Goal: Browse casually: Explore the website without a specific task or goal

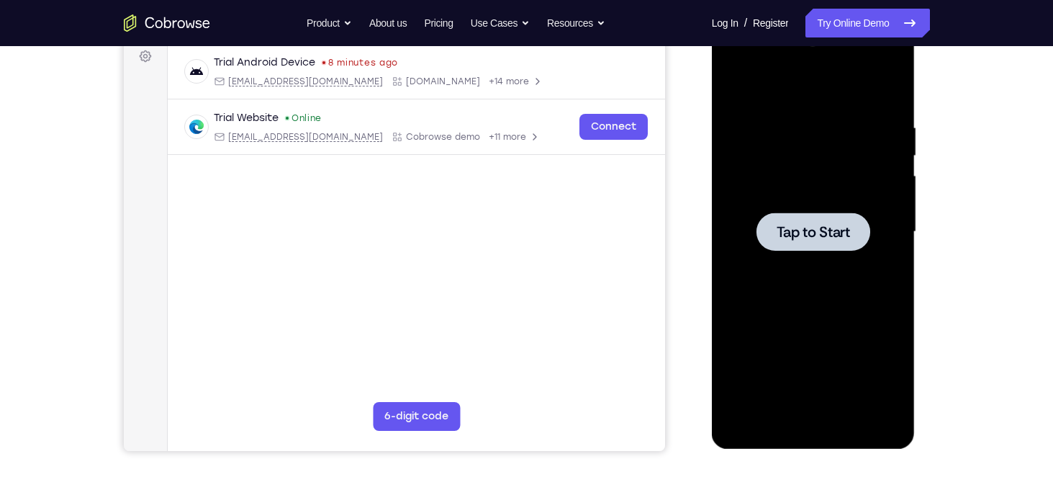
click at [820, 228] on span "Tap to Start" at bounding box center [813, 232] width 73 height 14
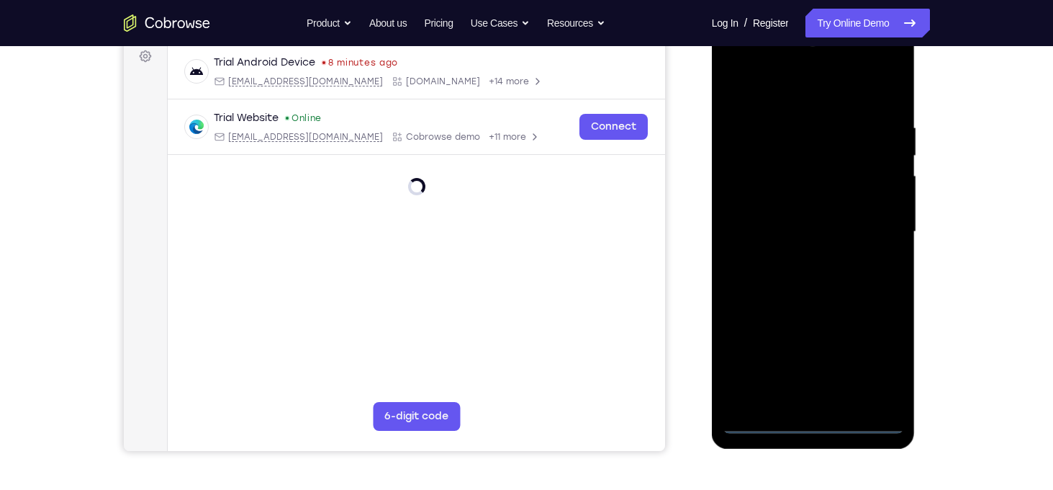
click at [819, 425] on div at bounding box center [813, 231] width 181 height 403
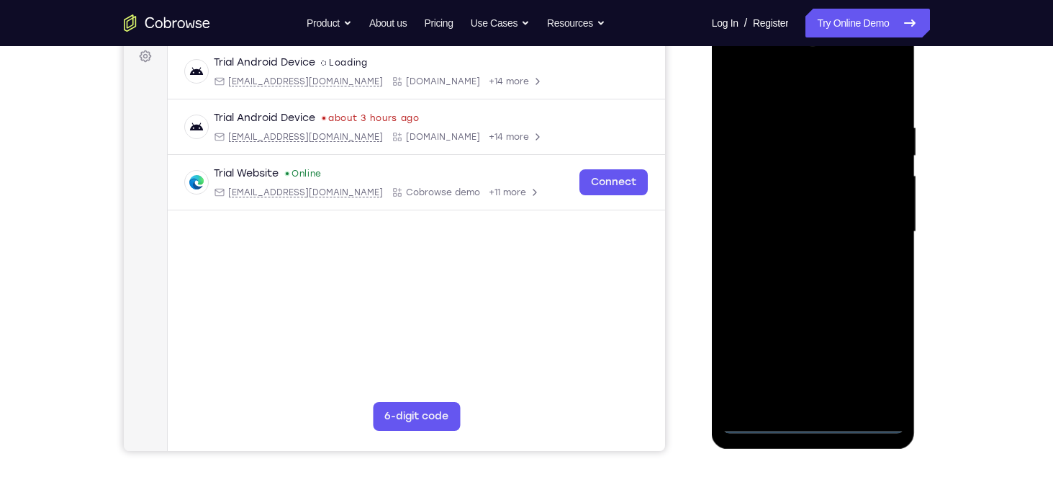
scroll to position [181, 0]
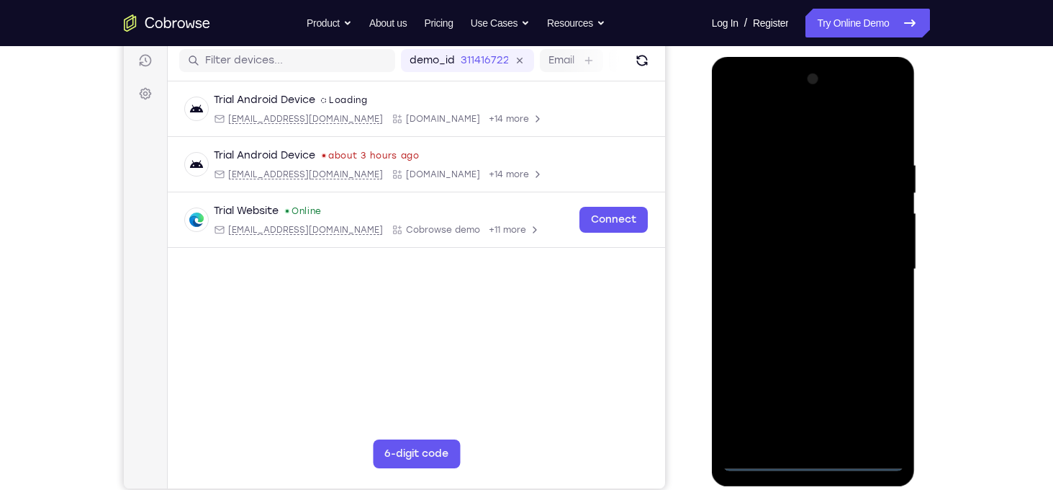
click at [875, 395] on div at bounding box center [813, 269] width 181 height 403
click at [805, 129] on div at bounding box center [813, 269] width 181 height 403
click at [877, 261] on div at bounding box center [813, 269] width 181 height 403
click at [798, 296] on div at bounding box center [813, 269] width 181 height 403
click at [801, 256] on div at bounding box center [813, 269] width 181 height 403
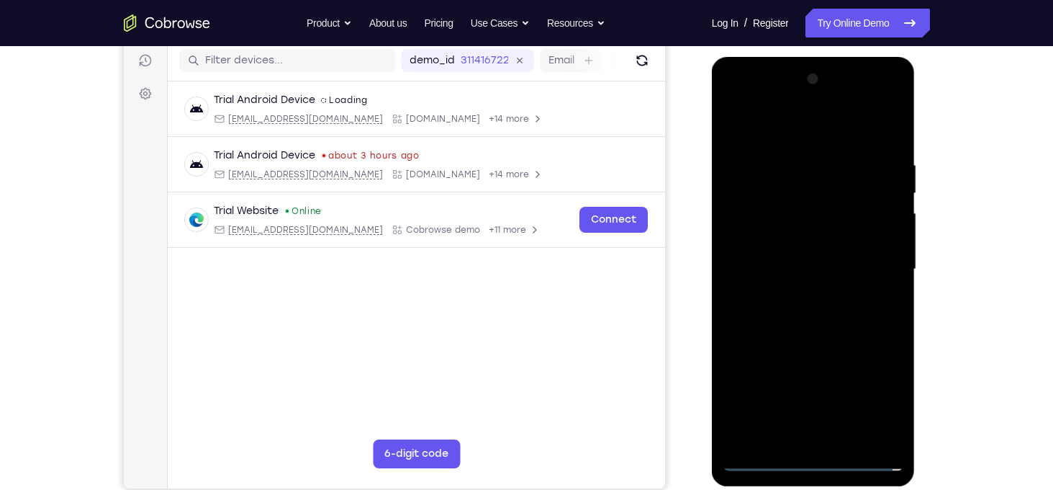
click at [824, 235] on div at bounding box center [813, 269] width 181 height 403
click at [816, 268] on div at bounding box center [813, 269] width 181 height 403
click at [844, 317] on div at bounding box center [813, 269] width 181 height 403
click at [813, 312] on div at bounding box center [813, 269] width 181 height 403
click at [825, 313] on div at bounding box center [813, 269] width 181 height 403
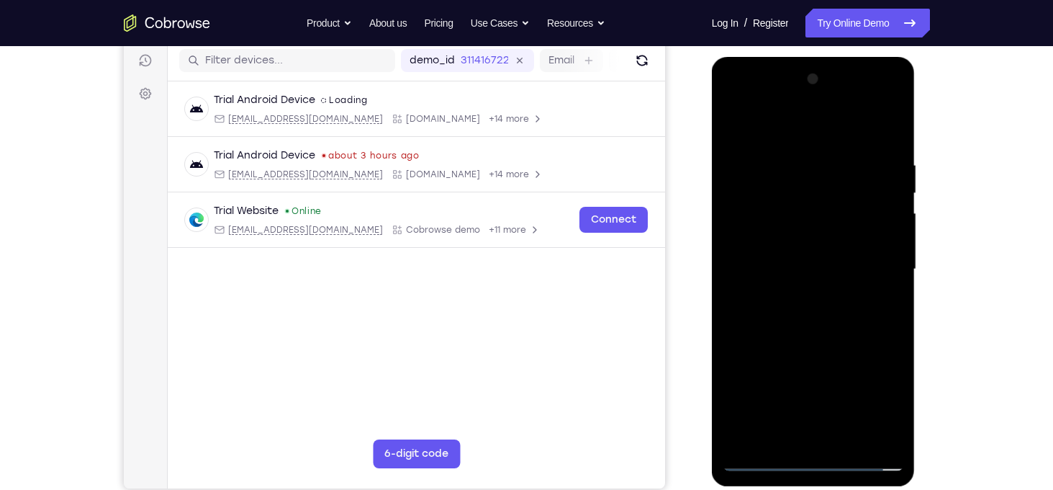
click at [849, 434] on div at bounding box center [813, 269] width 181 height 403
click at [893, 143] on div at bounding box center [813, 269] width 181 height 403
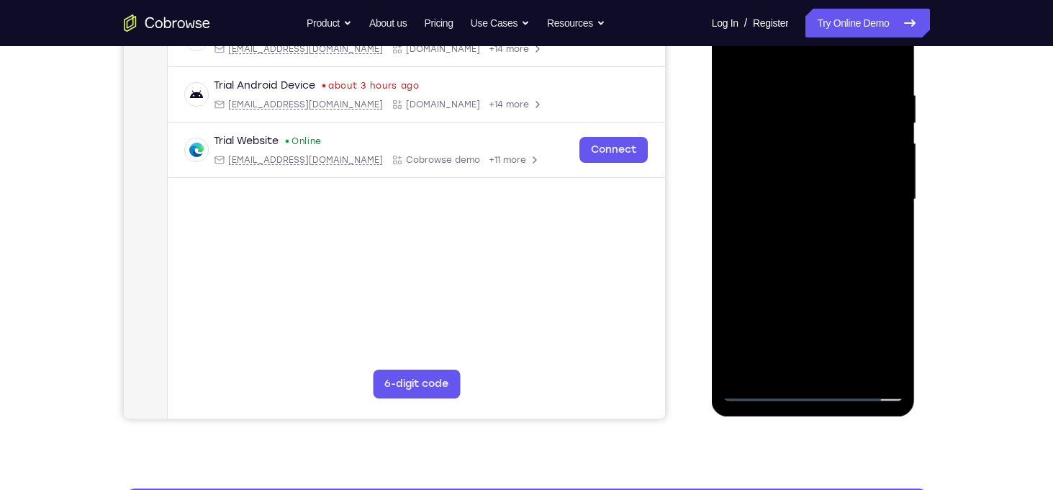
scroll to position [251, 0]
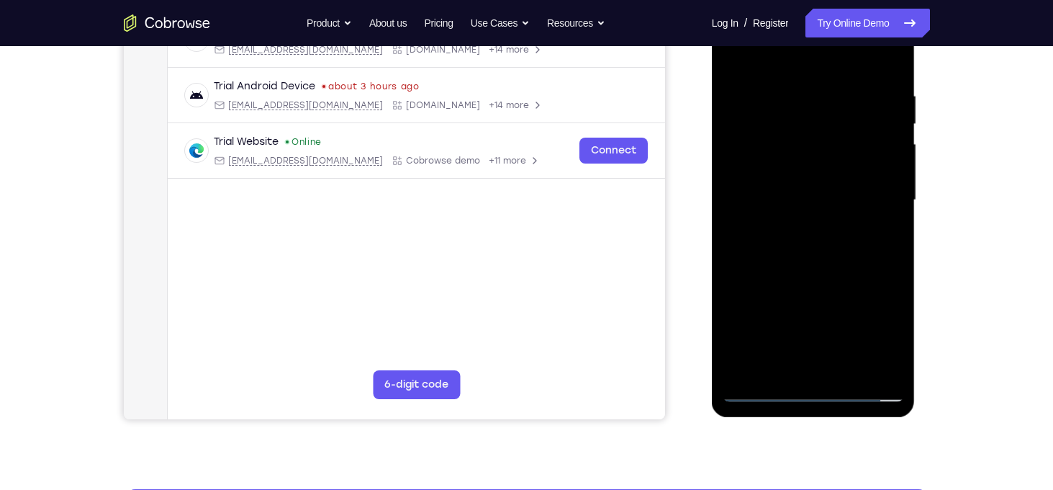
drag, startPoint x: 829, startPoint y: 229, endPoint x: 821, endPoint y: 211, distance: 19.4
click at [821, 211] on div at bounding box center [813, 200] width 181 height 403
click at [889, 367] on div at bounding box center [813, 200] width 181 height 403
click at [963, 237] on div "Your Support Agent Your Customer Web iOS Android Next Steps We’d be happy to gi…" at bounding box center [526, 271] width 921 height 950
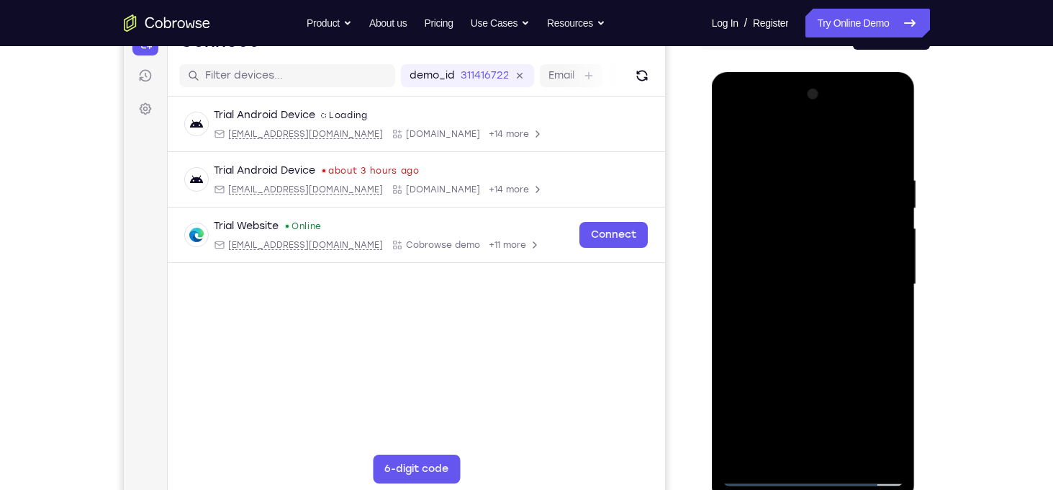
scroll to position [165, 0]
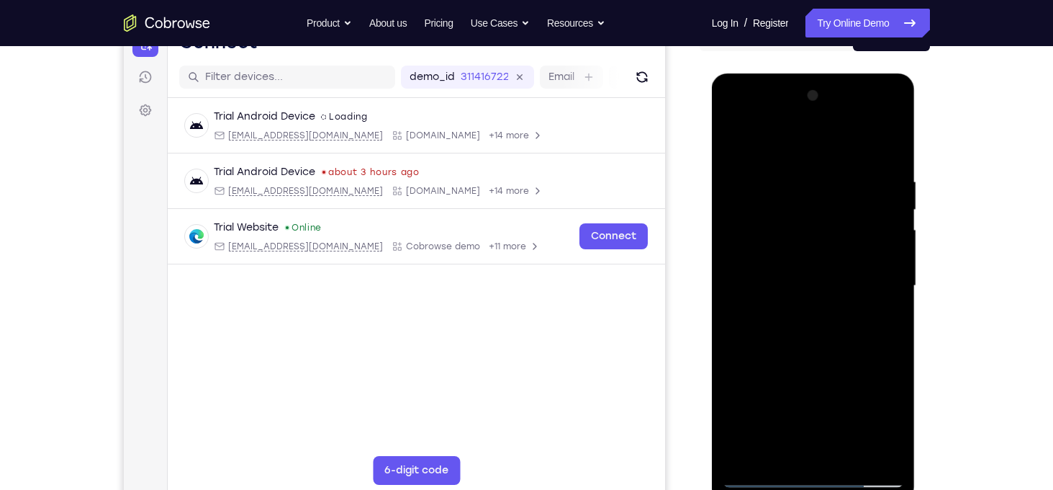
drag, startPoint x: 880, startPoint y: 301, endPoint x: 865, endPoint y: 206, distance: 96.2
click at [865, 206] on div at bounding box center [813, 285] width 181 height 403
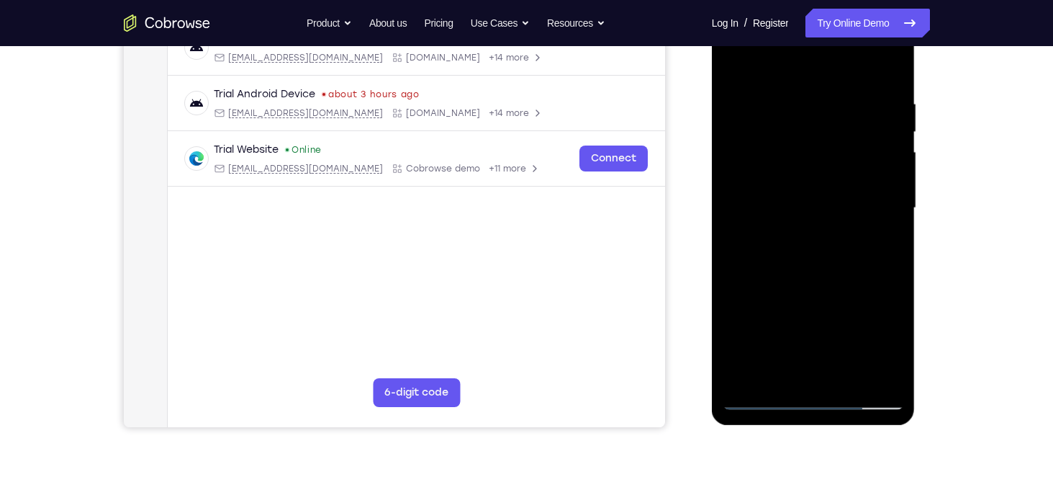
drag, startPoint x: 817, startPoint y: 281, endPoint x: 824, endPoint y: 354, distance: 73.1
click at [824, 354] on div at bounding box center [813, 207] width 181 height 403
drag, startPoint x: 852, startPoint y: 147, endPoint x: 876, endPoint y: 252, distance: 107.8
click at [876, 252] on div at bounding box center [813, 207] width 181 height 403
drag, startPoint x: 869, startPoint y: 121, endPoint x: 874, endPoint y: 209, distance: 88.7
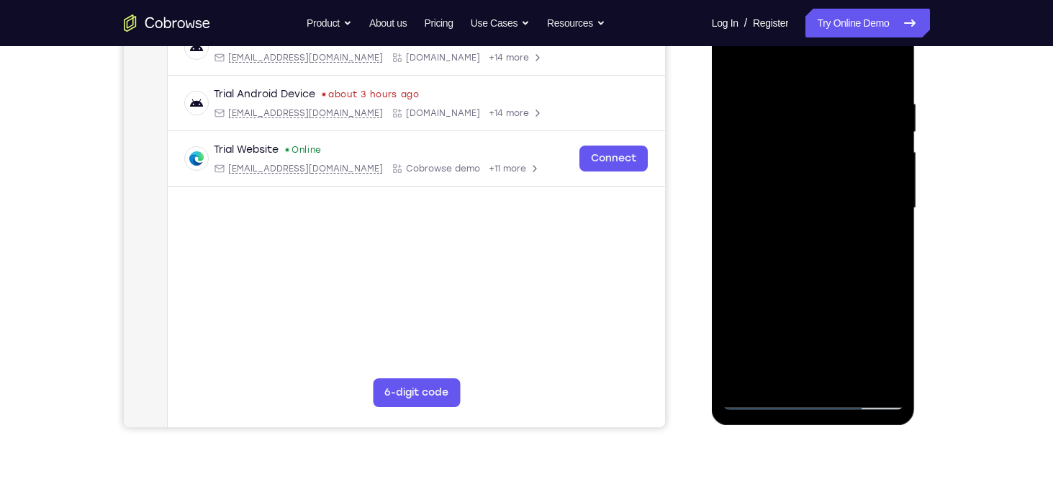
click at [874, 209] on div at bounding box center [813, 207] width 181 height 403
drag, startPoint x: 874, startPoint y: 209, endPoint x: 876, endPoint y: 249, distance: 39.7
click at [876, 249] on div at bounding box center [813, 207] width 181 height 403
click at [898, 185] on div at bounding box center [813, 207] width 181 height 403
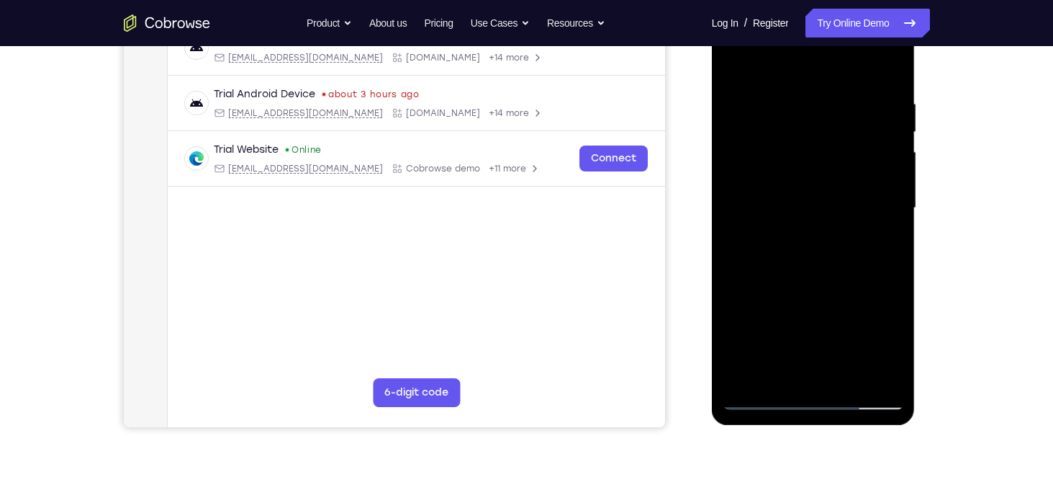
click at [898, 185] on div at bounding box center [813, 207] width 181 height 403
drag, startPoint x: 844, startPoint y: 196, endPoint x: 845, endPoint y: 298, distance: 102.2
click at [845, 298] on div at bounding box center [813, 207] width 181 height 403
drag, startPoint x: 841, startPoint y: 159, endPoint x: 851, endPoint y: 243, distance: 84.1
click at [851, 243] on div at bounding box center [813, 207] width 181 height 403
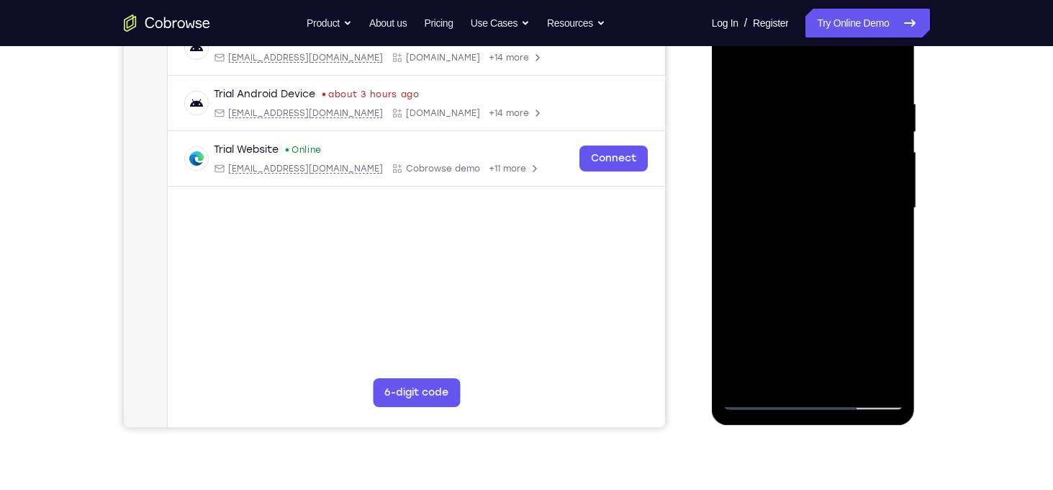
drag, startPoint x: 849, startPoint y: 265, endPoint x: 845, endPoint y: 317, distance: 52.0
click at [845, 317] on div at bounding box center [813, 207] width 181 height 403
drag, startPoint x: 837, startPoint y: 198, endPoint x: 834, endPoint y: 294, distance: 96.5
click at [834, 294] on div at bounding box center [813, 207] width 181 height 403
drag, startPoint x: 847, startPoint y: 271, endPoint x: 838, endPoint y: 217, distance: 55.4
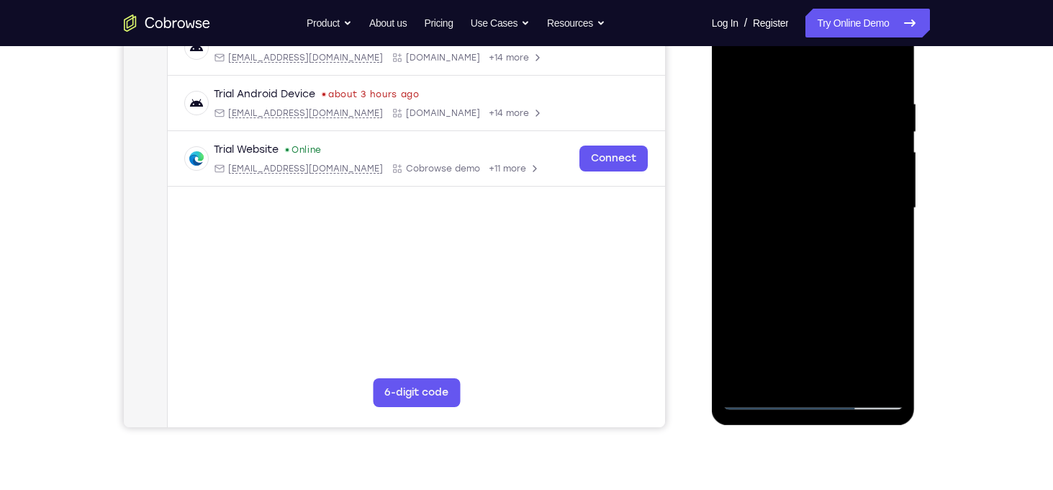
click at [838, 217] on div at bounding box center [813, 207] width 181 height 403
click at [746, 308] on div at bounding box center [813, 207] width 181 height 403
drag, startPoint x: 865, startPoint y: 274, endPoint x: 862, endPoint y: 243, distance: 31.2
click at [862, 243] on div at bounding box center [813, 207] width 181 height 403
drag, startPoint x: 836, startPoint y: 284, endPoint x: 848, endPoint y: 48, distance: 235.7
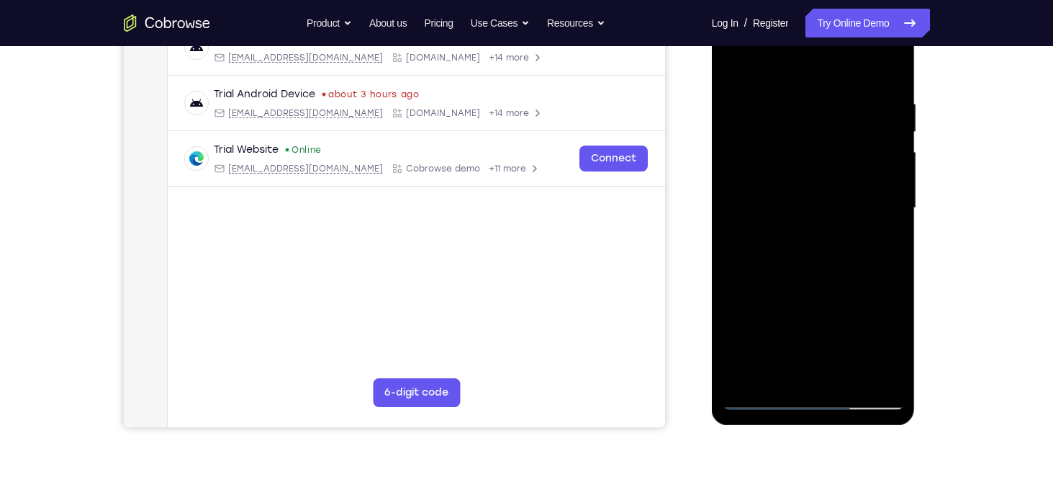
click at [848, 48] on div at bounding box center [813, 207] width 181 height 403
drag, startPoint x: 842, startPoint y: 213, endPoint x: 849, endPoint y: 101, distance: 112.5
click at [849, 101] on div at bounding box center [813, 207] width 181 height 403
drag, startPoint x: 839, startPoint y: 217, endPoint x: 827, endPoint y: 114, distance: 102.9
click at [827, 114] on div at bounding box center [813, 207] width 181 height 403
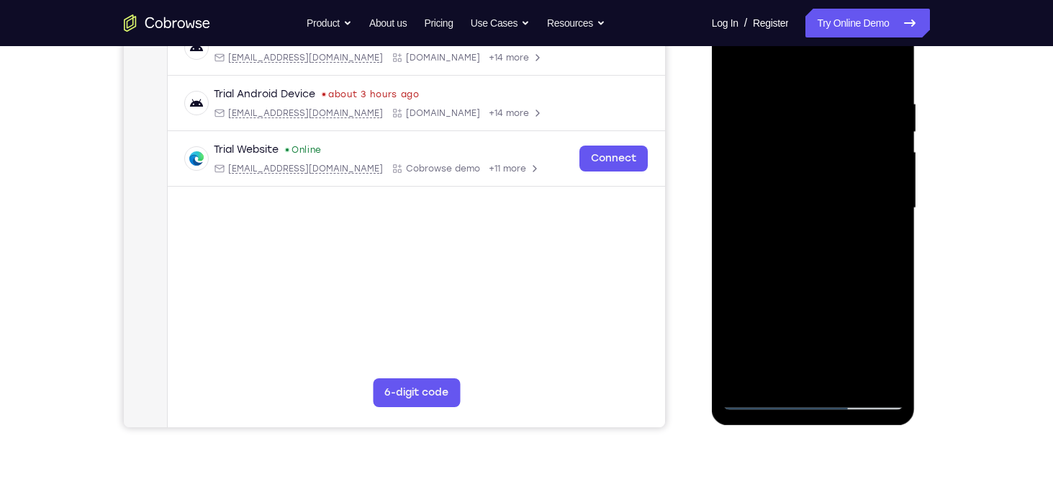
drag, startPoint x: 822, startPoint y: 239, endPoint x: 826, endPoint y: 111, distance: 128.2
click at [826, 111] on div at bounding box center [813, 207] width 181 height 403
drag, startPoint x: 821, startPoint y: 294, endPoint x: 827, endPoint y: 214, distance: 80.9
click at [827, 214] on div at bounding box center [813, 207] width 181 height 403
drag, startPoint x: 844, startPoint y: 237, endPoint x: 839, endPoint y: 213, distance: 24.4
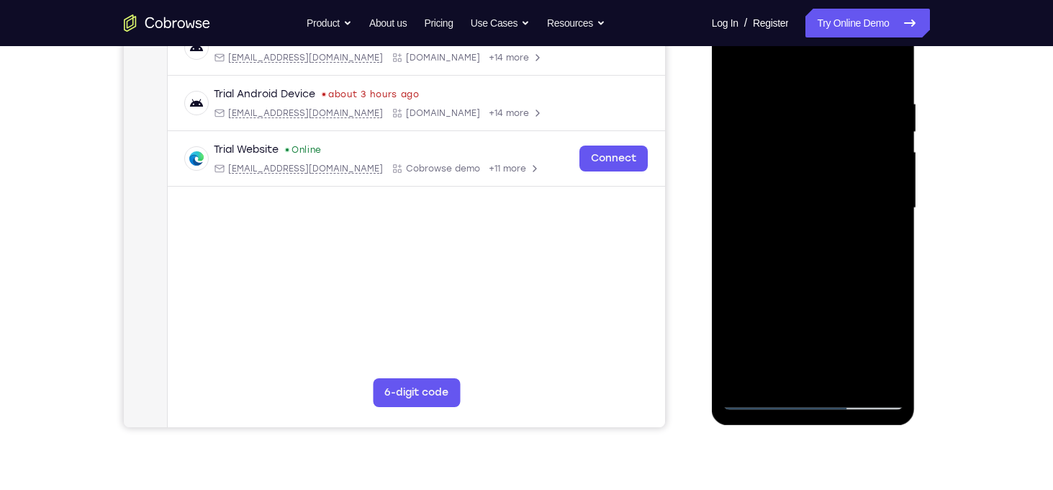
click at [839, 213] on div at bounding box center [813, 207] width 181 height 403
drag, startPoint x: 838, startPoint y: 254, endPoint x: 841, endPoint y: 208, distance: 46.2
click at [841, 208] on div at bounding box center [813, 207] width 181 height 403
drag, startPoint x: 852, startPoint y: 233, endPoint x: 837, endPoint y: 142, distance: 92.7
click at [837, 142] on div at bounding box center [813, 207] width 181 height 403
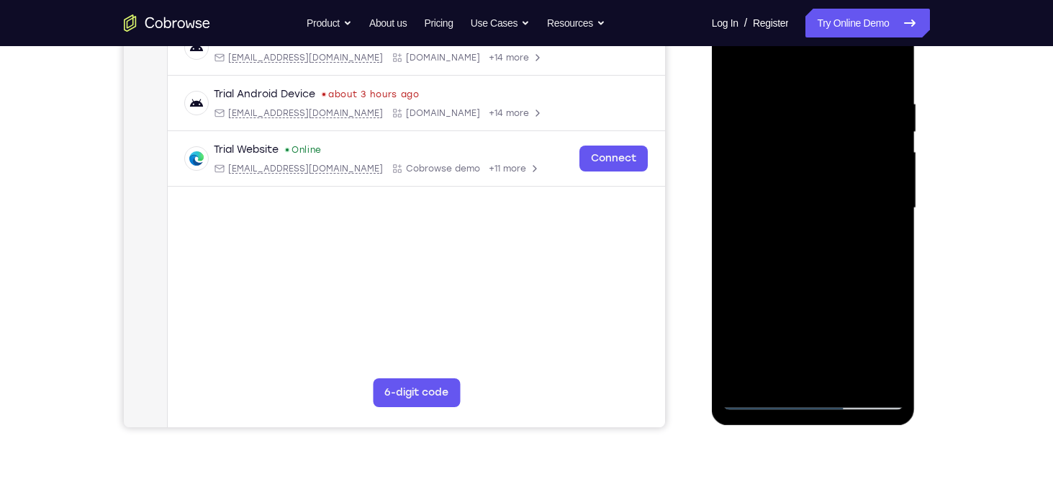
drag, startPoint x: 828, startPoint y: 227, endPoint x: 821, endPoint y: 153, distance: 73.7
click at [821, 153] on div at bounding box center [813, 207] width 181 height 403
drag, startPoint x: 812, startPoint y: 222, endPoint x: 825, endPoint y: 151, distance: 72.4
click at [825, 151] on div at bounding box center [813, 207] width 181 height 403
drag, startPoint x: 830, startPoint y: 225, endPoint x: 851, endPoint y: 50, distance: 175.5
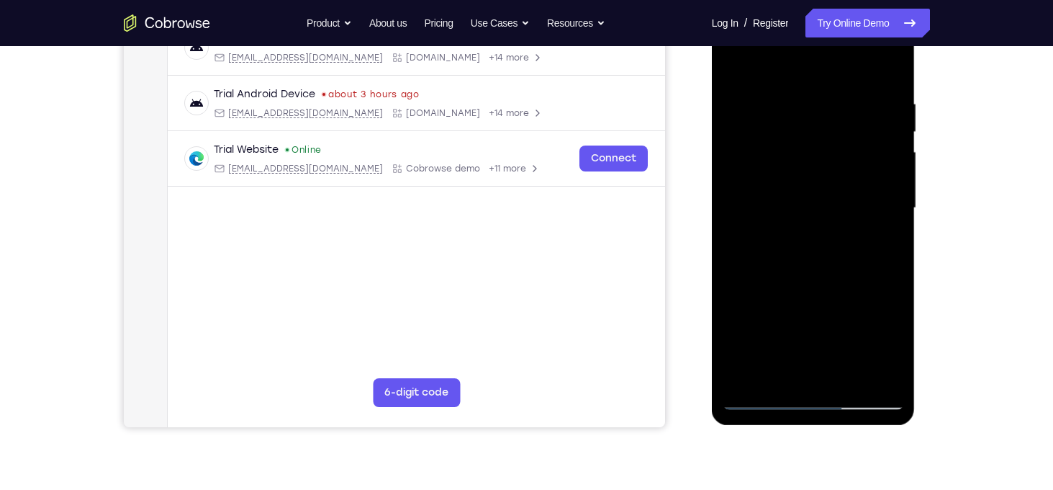
click at [851, 50] on div at bounding box center [813, 207] width 181 height 403
drag, startPoint x: 848, startPoint y: 153, endPoint x: 844, endPoint y: 127, distance: 26.9
click at [844, 127] on div at bounding box center [813, 207] width 181 height 403
drag, startPoint x: 838, startPoint y: 256, endPoint x: 838, endPoint y: 213, distance: 43.2
click at [838, 213] on div at bounding box center [813, 207] width 181 height 403
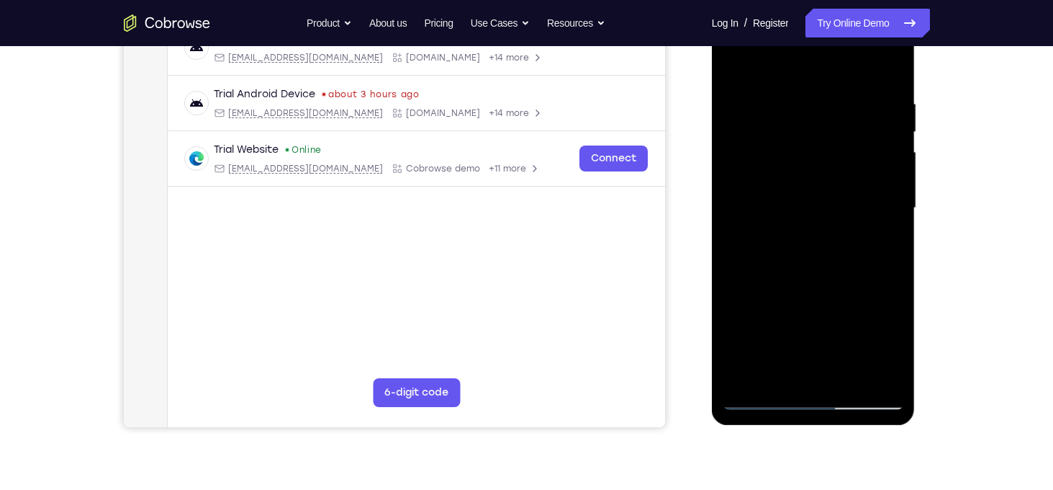
drag, startPoint x: 841, startPoint y: 242, endPoint x: 836, endPoint y: 176, distance: 66.4
click at [836, 176] on div at bounding box center [813, 207] width 181 height 403
drag, startPoint x: 840, startPoint y: 215, endPoint x: 839, endPoint y: 195, distance: 19.5
click at [839, 195] on div at bounding box center [813, 207] width 181 height 403
click at [836, 224] on div at bounding box center [813, 207] width 181 height 403
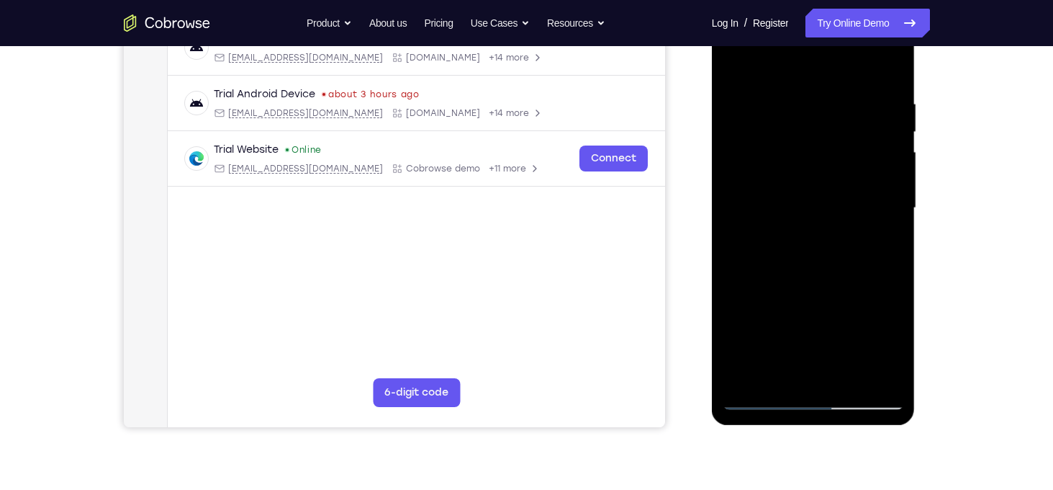
drag, startPoint x: 832, startPoint y: 251, endPoint x: 829, endPoint y: 202, distance: 49.1
click at [829, 202] on div at bounding box center [813, 207] width 181 height 403
drag, startPoint x: 829, startPoint y: 202, endPoint x: 833, endPoint y: 280, distance: 78.6
click at [833, 280] on div at bounding box center [813, 207] width 181 height 403
drag, startPoint x: 840, startPoint y: 178, endPoint x: 841, endPoint y: 243, distance: 65.5
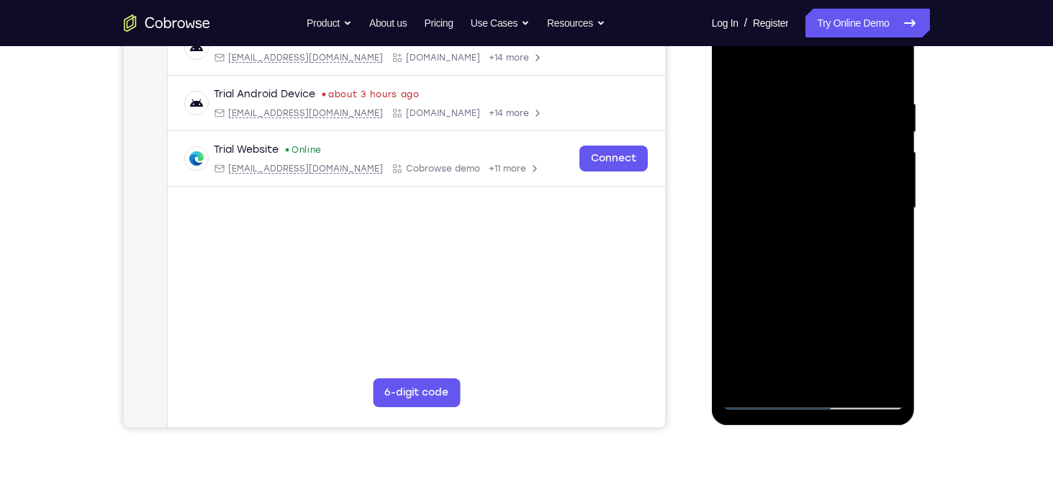
click at [841, 243] on div at bounding box center [813, 207] width 181 height 403
drag, startPoint x: 842, startPoint y: 240, endPoint x: 833, endPoint y: 138, distance: 102.7
click at [833, 138] on div at bounding box center [813, 207] width 181 height 403
drag
click at [823, 170] on div at bounding box center [813, 207] width 181 height 403
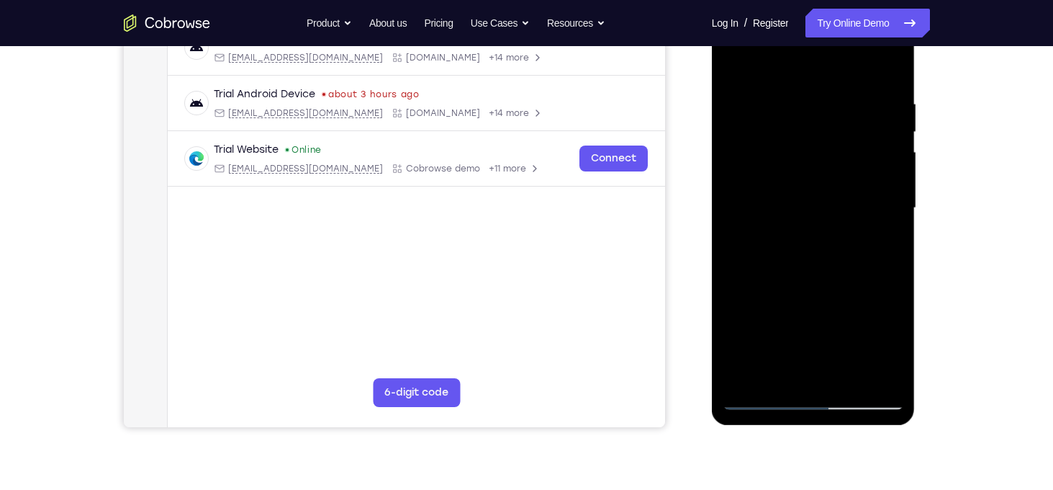
click at [824, 191] on div at bounding box center [813, 207] width 181 height 403
click at [817, 203] on div at bounding box center [813, 207] width 181 height 403
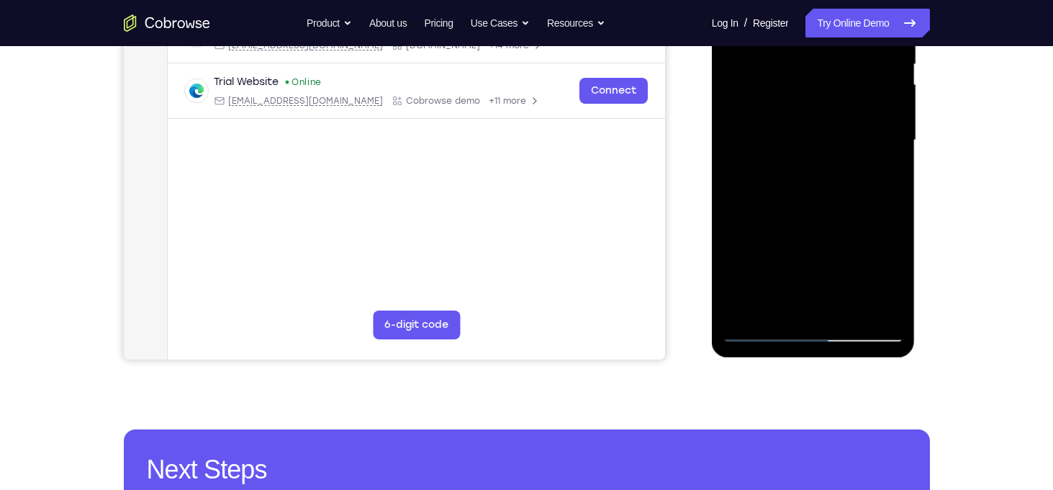
scroll to position [311, 0]
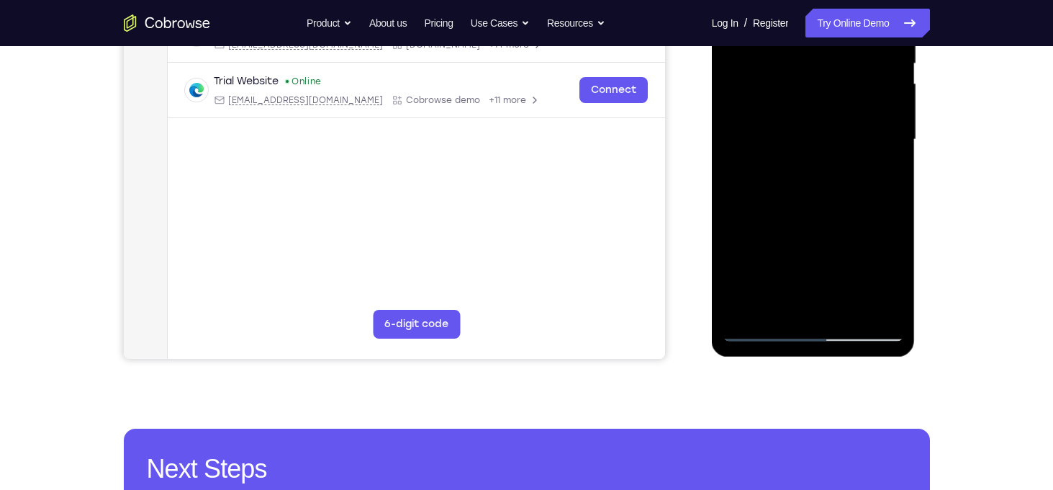
click at [842, 309] on div at bounding box center [813, 139] width 181 height 403
click at [810, 215] on div at bounding box center [813, 139] width 181 height 403
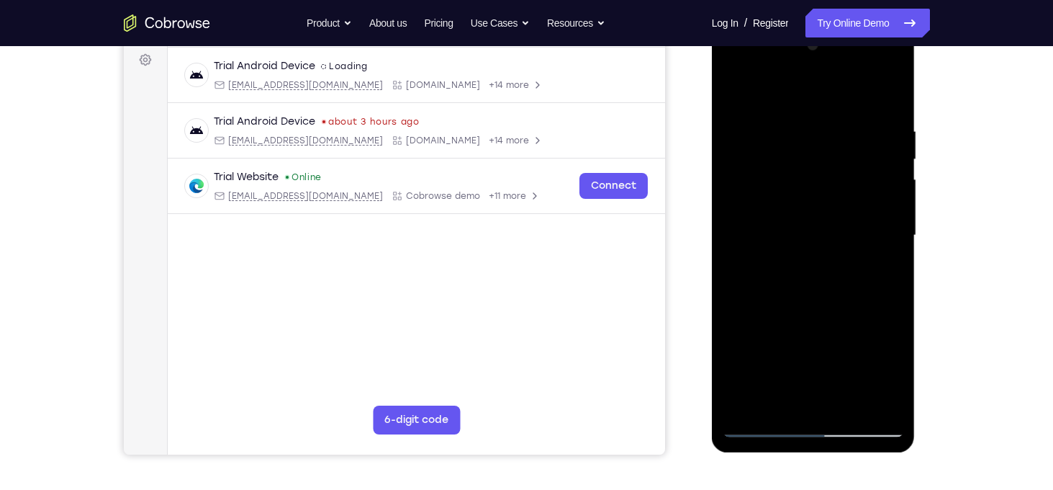
scroll to position [176, 0]
